Goal: Book appointment/travel/reservation

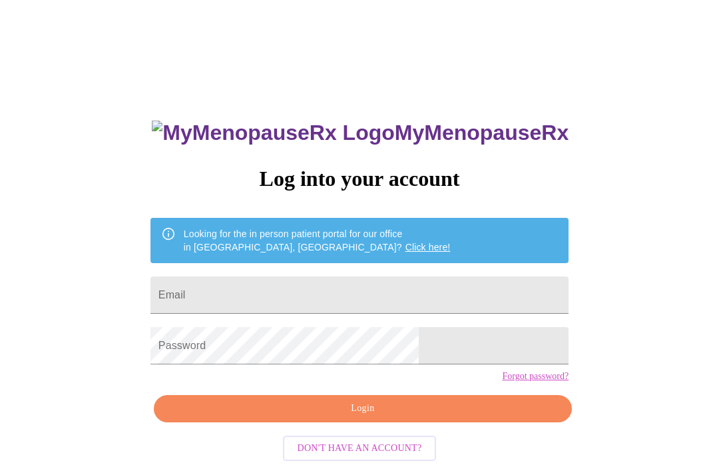
click at [399, 287] on input "Email" at bounding box center [359, 294] width 418 height 37
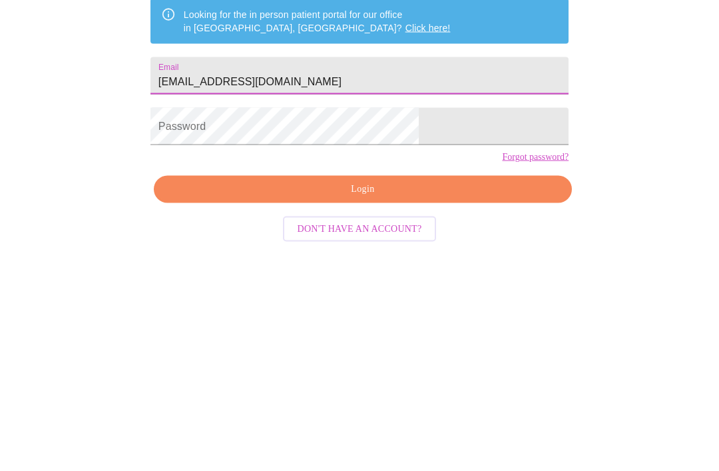
type input "[EMAIL_ADDRESS][DOMAIN_NAME]"
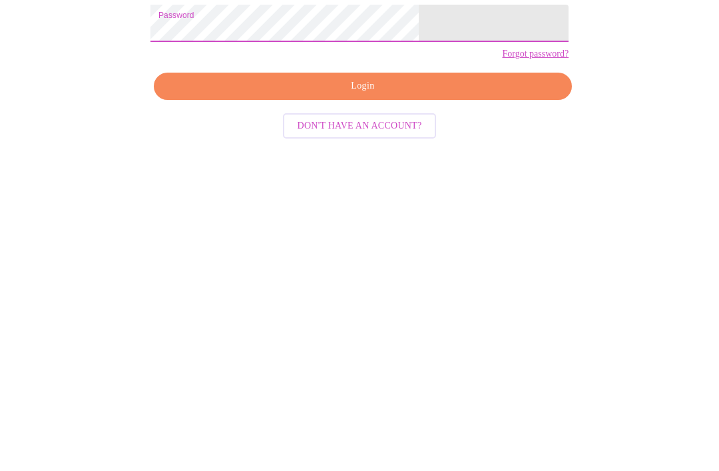
click at [481, 349] on span "Login" at bounding box center [362, 357] width 387 height 17
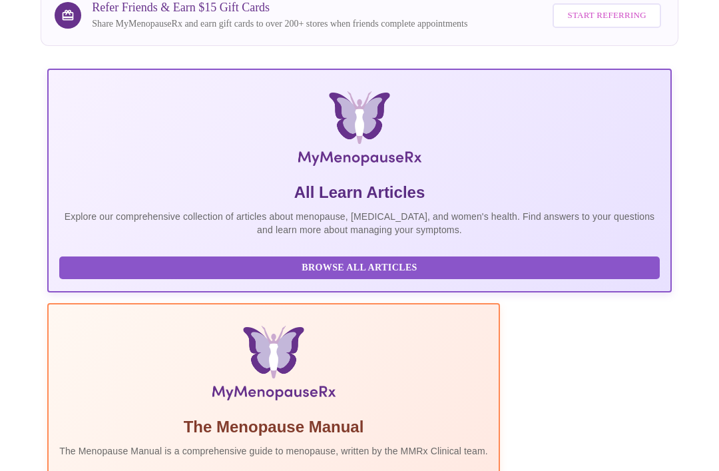
scroll to position [262, 0]
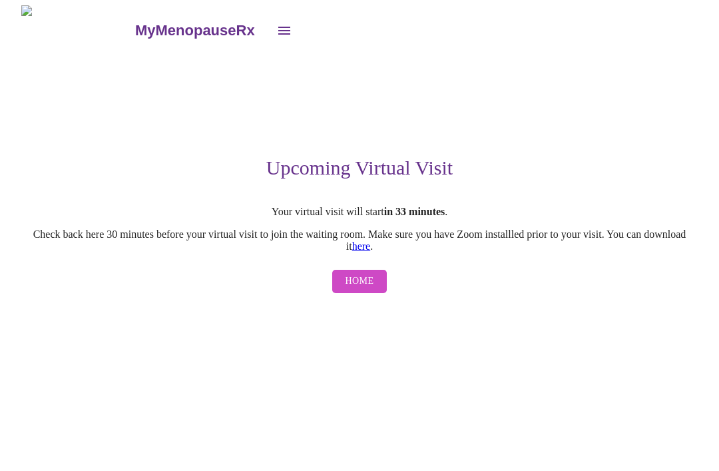
click at [369, 280] on button "Home" at bounding box center [359, 281] width 55 height 23
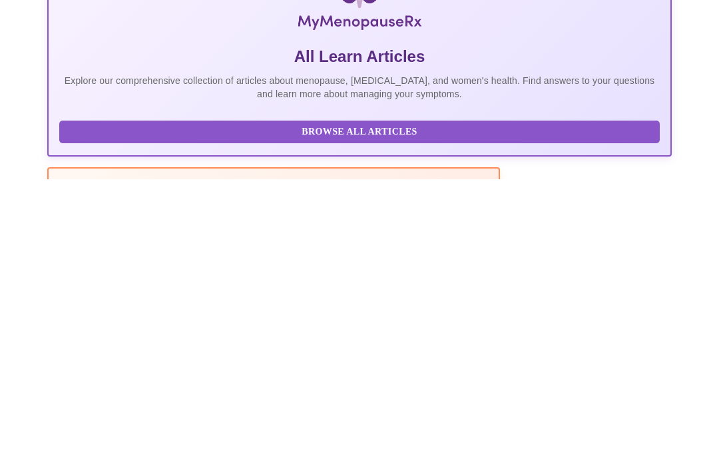
scroll to position [262, 0]
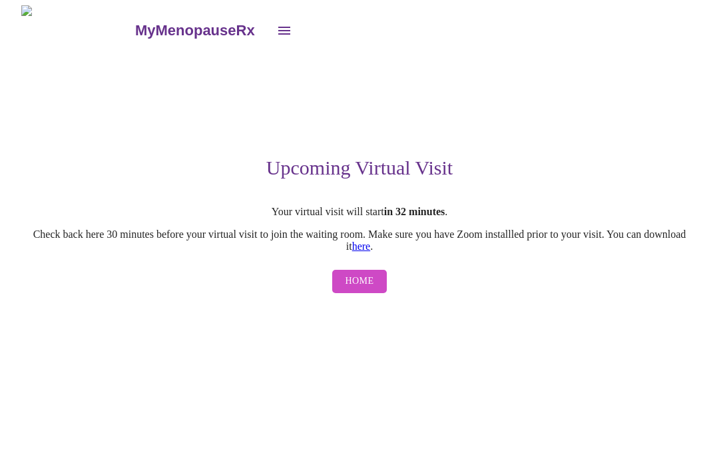
click at [365, 290] on span "Home" at bounding box center [359, 281] width 29 height 17
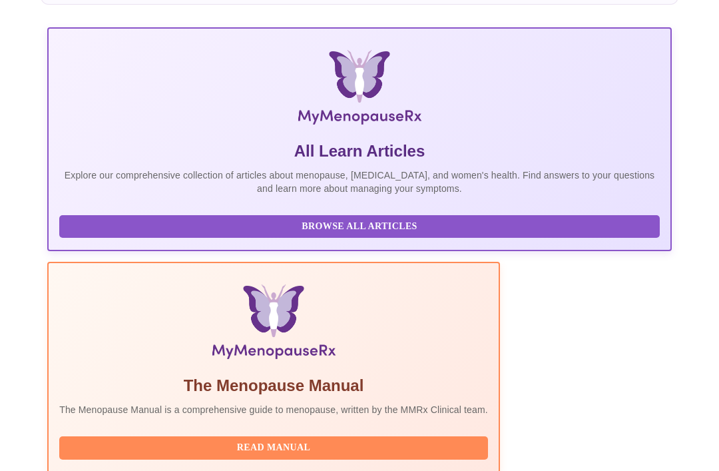
scroll to position [262, 0]
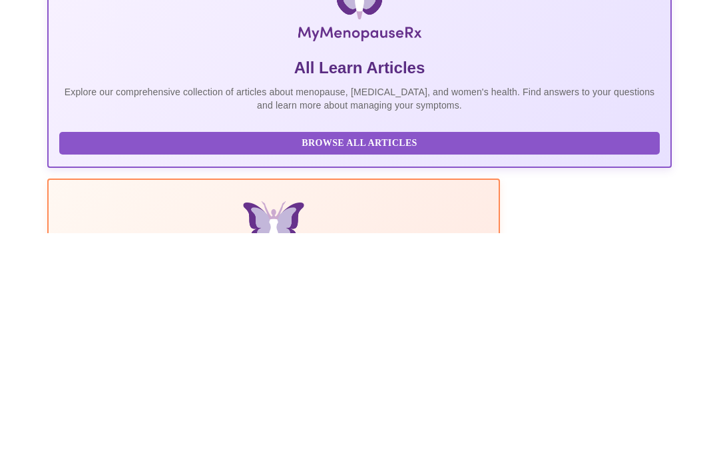
scroll to position [262, 0]
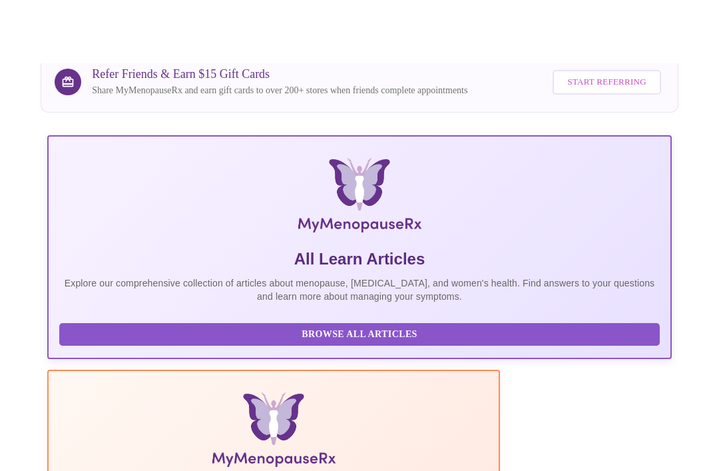
scroll to position [0, 0]
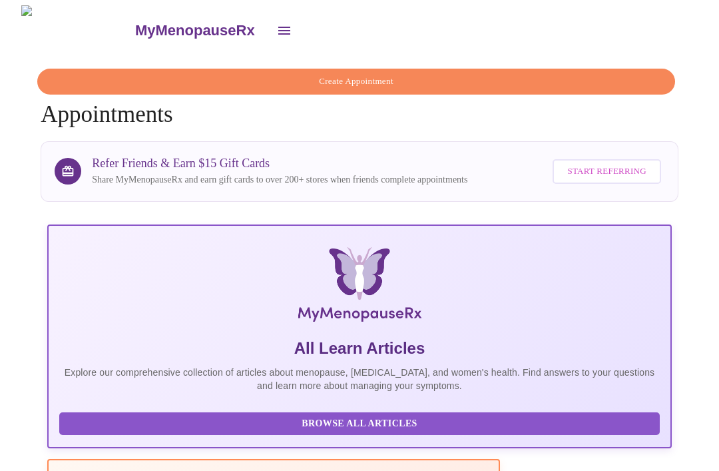
click at [136, 109] on h4 "Create Appointment Appointments" at bounding box center [360, 98] width 638 height 59
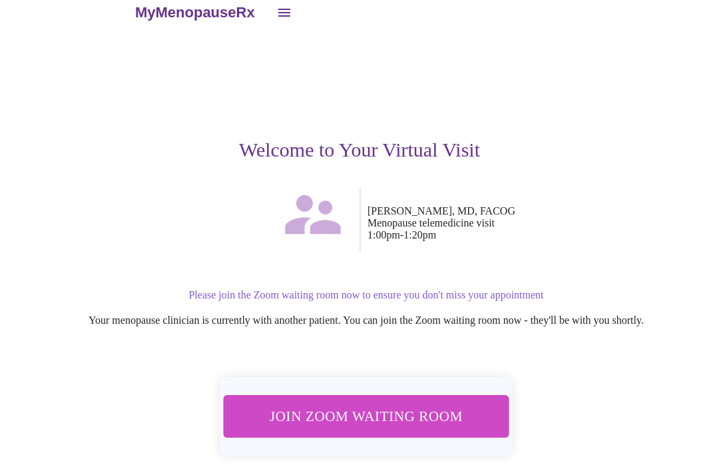
scroll to position [23, 0]
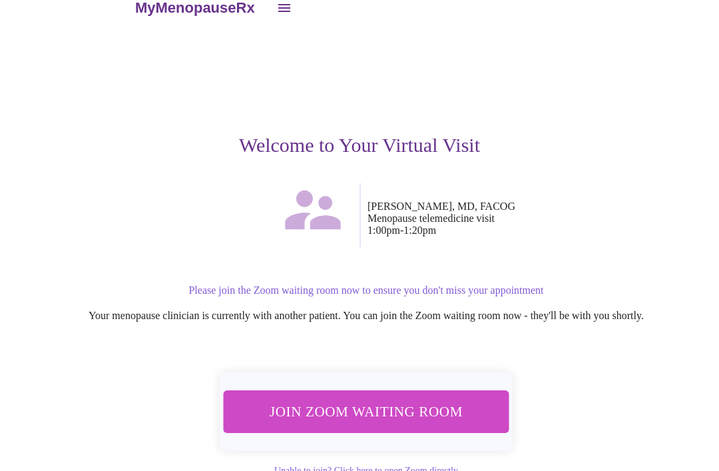
click at [402, 413] on span "Join Zoom Waiting Room" at bounding box center [366, 411] width 250 height 25
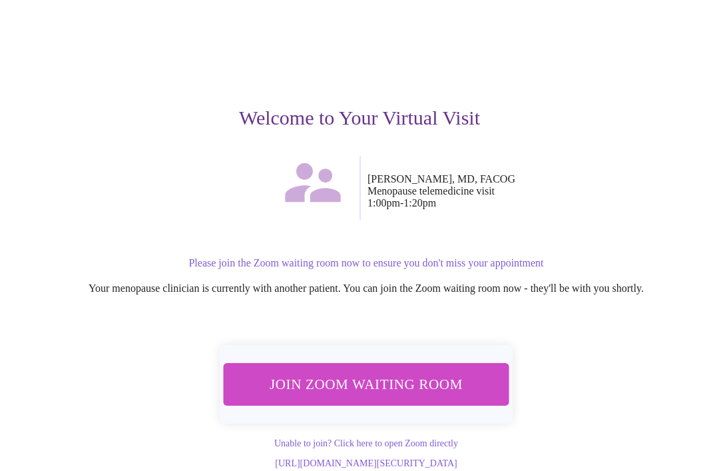
scroll to position [65, 0]
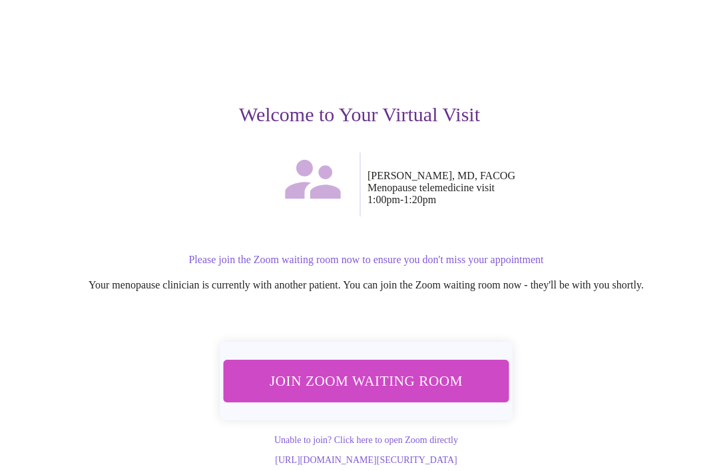
click at [381, 369] on span "Join Zoom Waiting Room" at bounding box center [366, 381] width 250 height 25
